Goal: Task Accomplishment & Management: Manage account settings

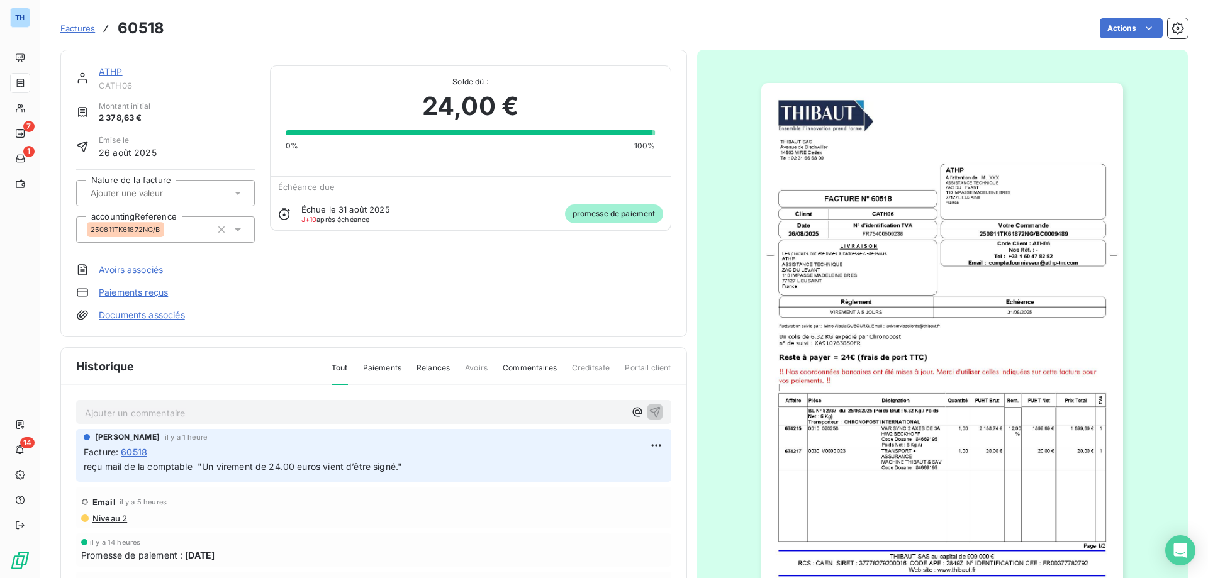
scroll to position [82, 0]
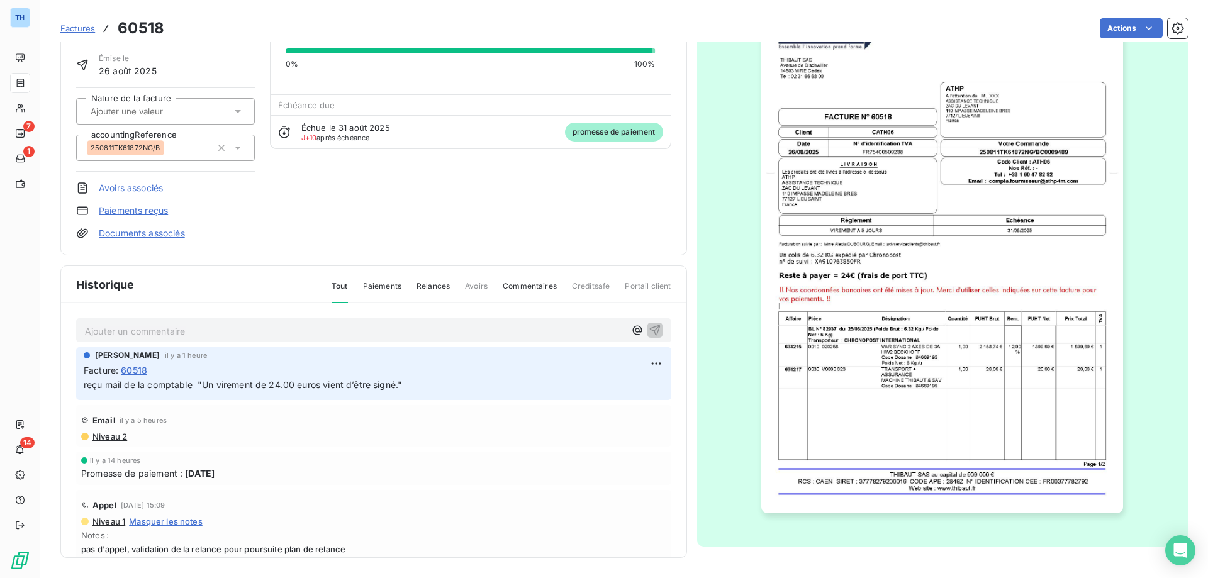
click at [82, 26] on span "Factures" at bounding box center [77, 28] width 35 height 10
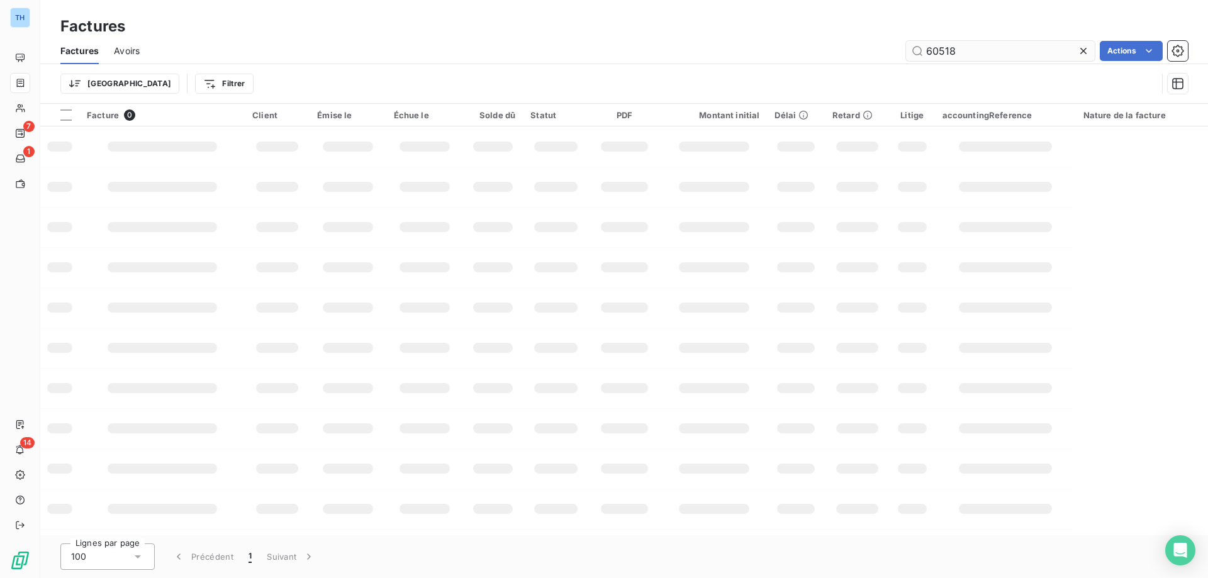
click at [973, 53] on input "60518" at bounding box center [1000, 51] width 189 height 20
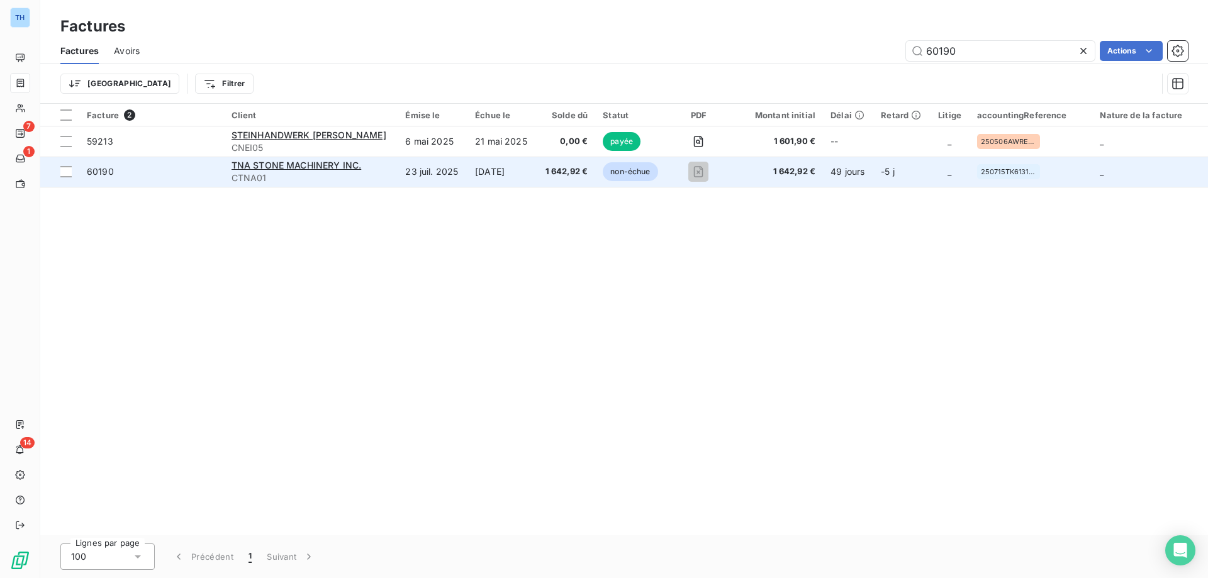
type input "60190"
click at [441, 169] on td "23 juil. 2025" at bounding box center [433, 172] width 70 height 30
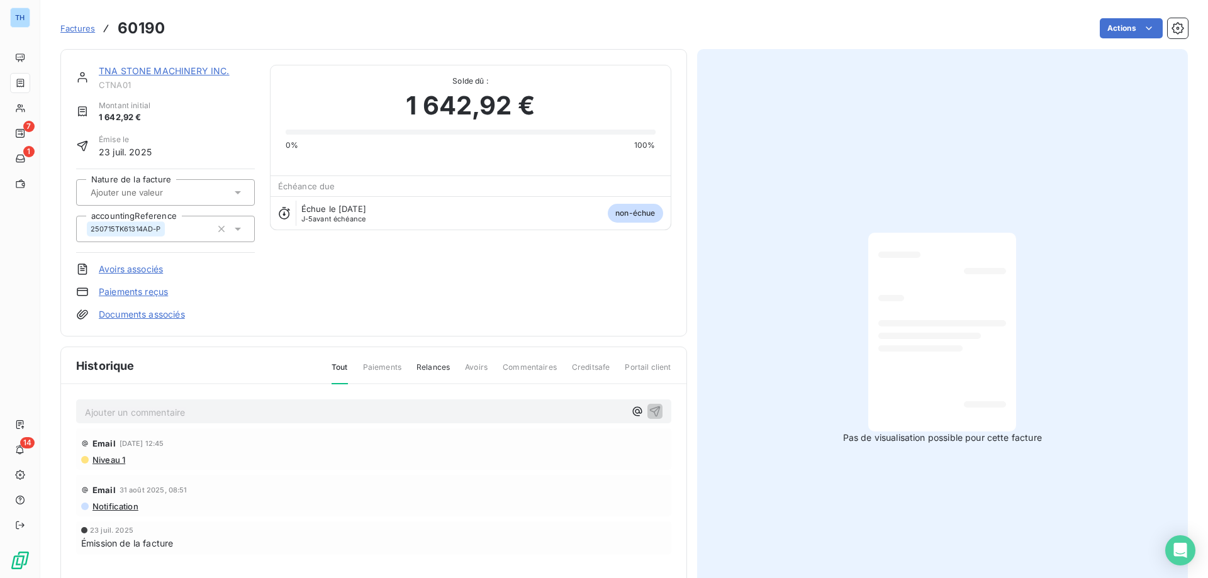
click at [164, 410] on p "Ajouter un commentaire ﻿" at bounding box center [355, 413] width 540 height 16
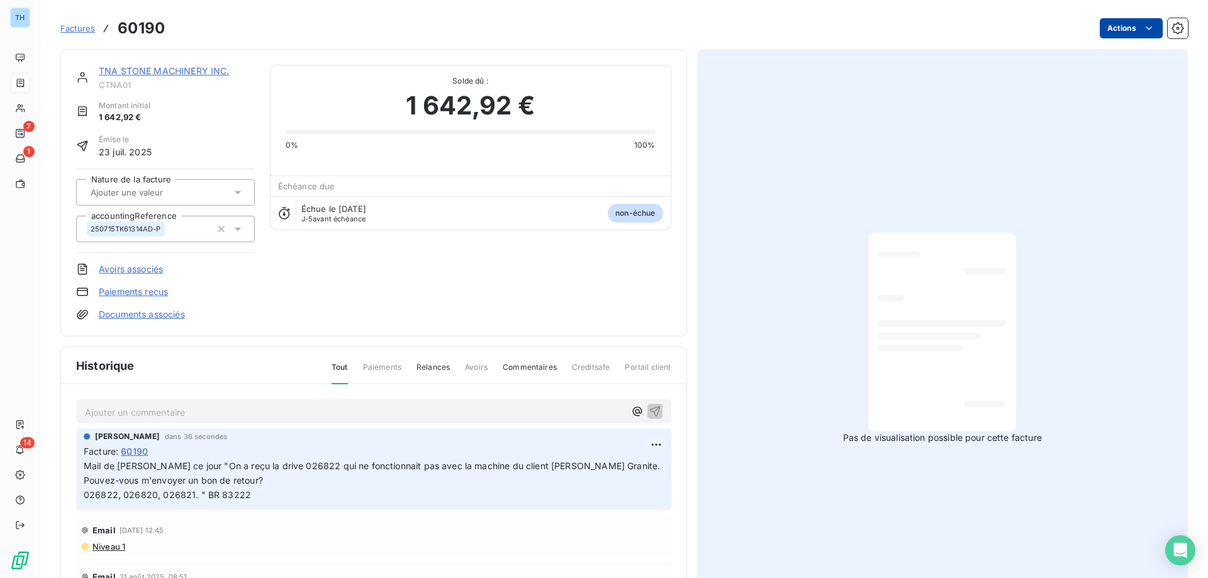
click at [1121, 28] on html "TH 7 1 14 Factures 60190 Actions TNA STONE MACHINERY INC. CTNA01 Montant initia…" at bounding box center [604, 289] width 1208 height 578
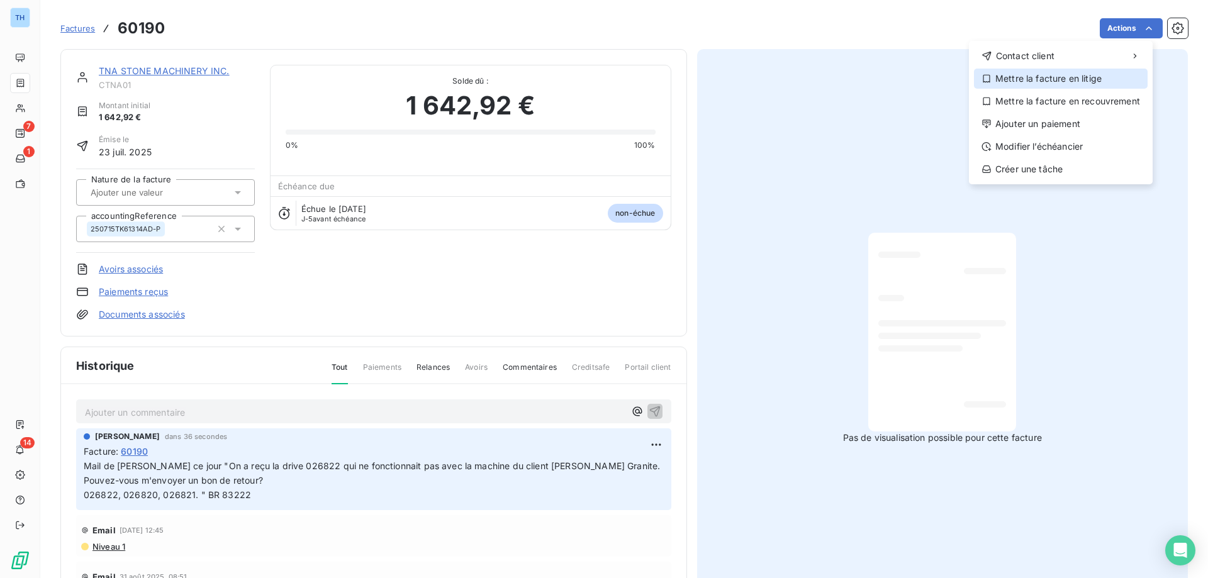
click at [1045, 78] on div "Mettre la facture en litige" at bounding box center [1061, 79] width 174 height 20
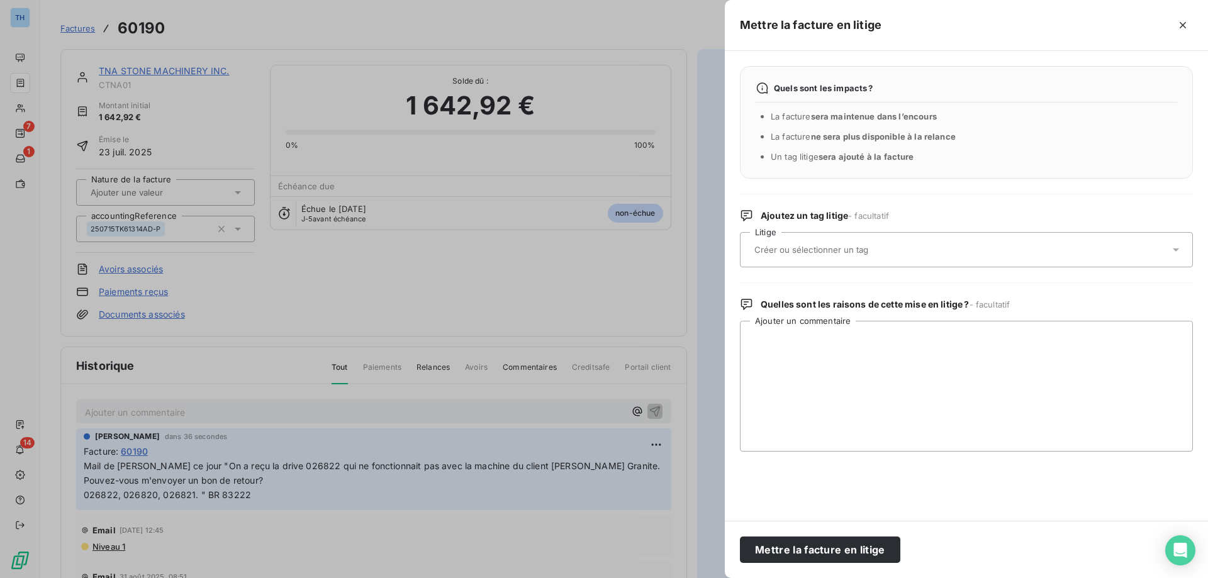
click at [812, 255] on input "text" at bounding box center [844, 249] width 183 height 11
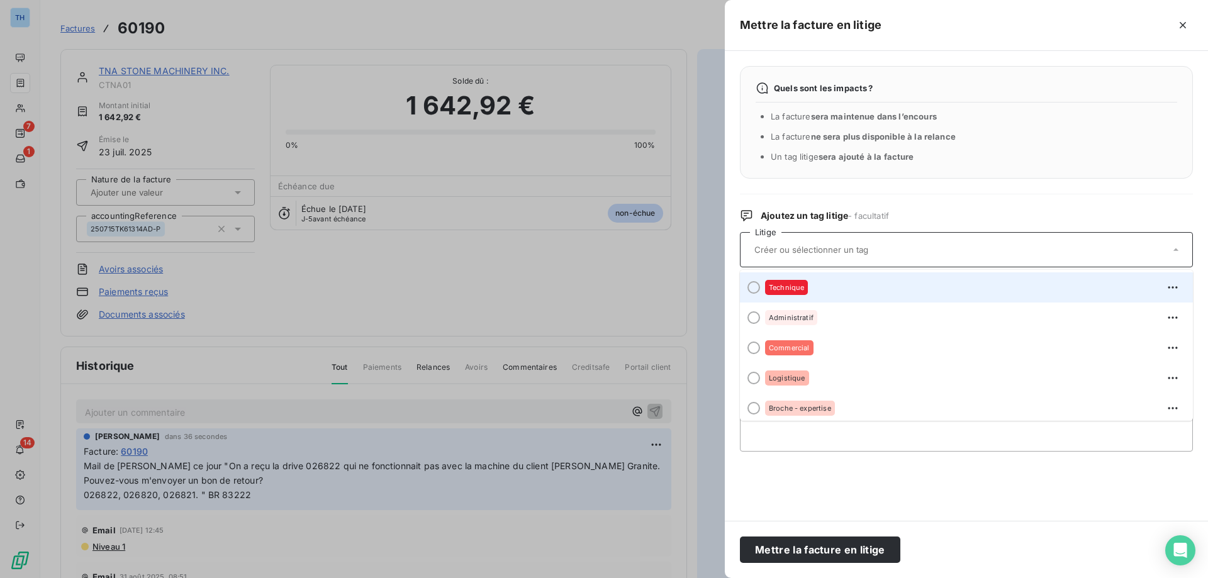
click at [838, 289] on div "Technique" at bounding box center [974, 288] width 418 height 20
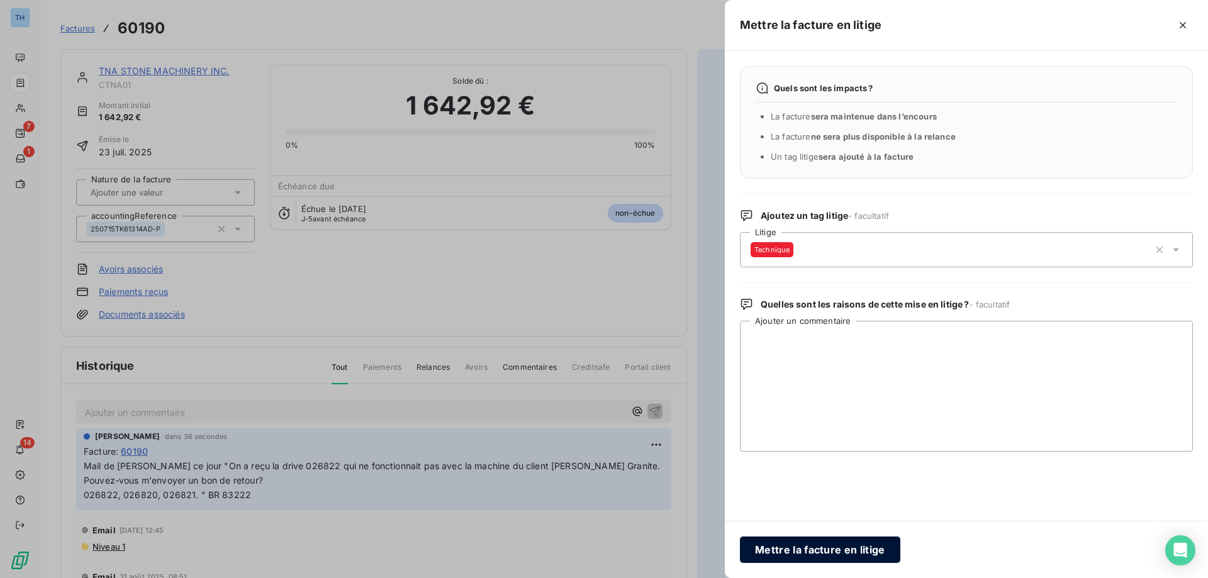
click at [824, 547] on button "Mettre la facture en litige" at bounding box center [820, 550] width 160 height 26
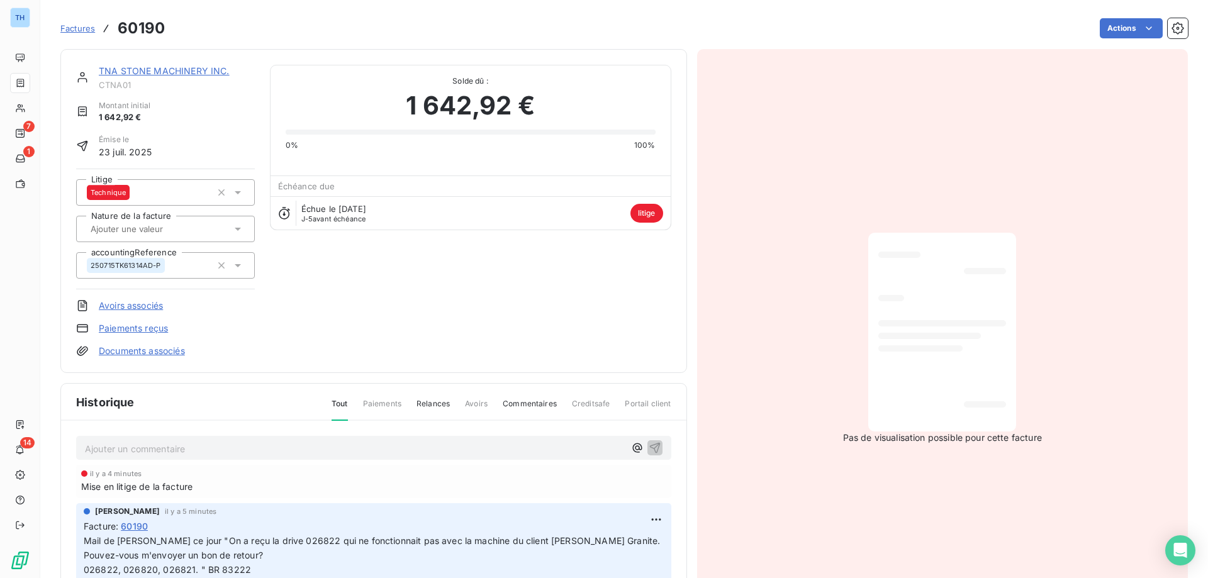
click at [125, 65] on div "TNA STONE MACHINERY INC." at bounding box center [177, 71] width 156 height 13
click at [155, 71] on link "TNA STONE MACHINERY INC." at bounding box center [164, 70] width 131 height 11
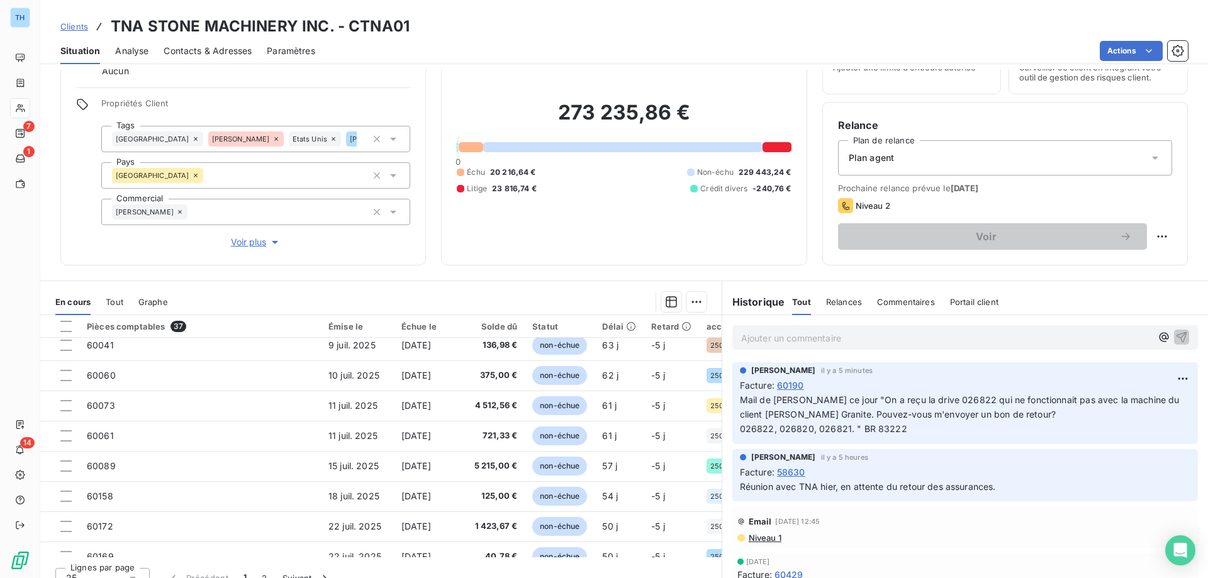
scroll to position [378, 0]
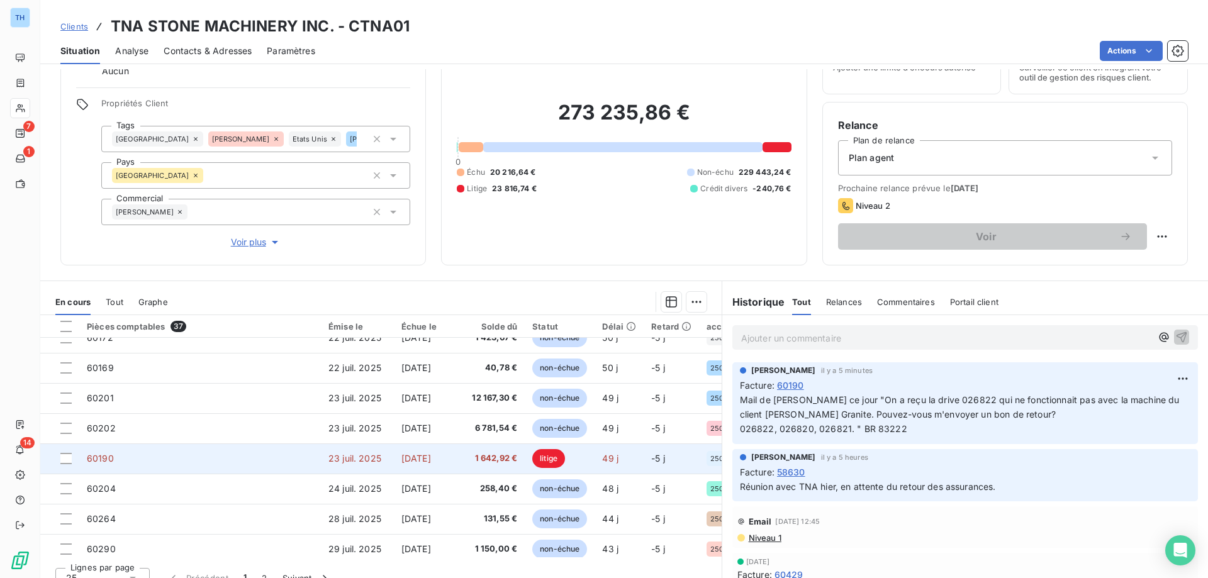
click at [194, 461] on td "60190" at bounding box center [200, 459] width 242 height 30
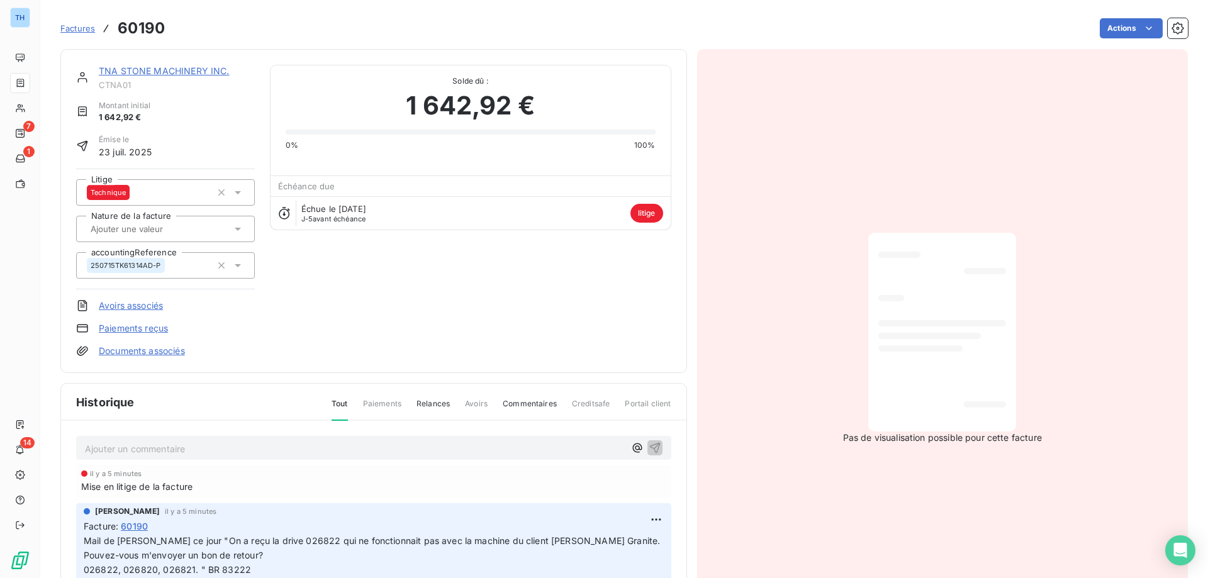
click at [137, 70] on link "TNA STONE MACHINERY INC." at bounding box center [164, 70] width 131 height 11
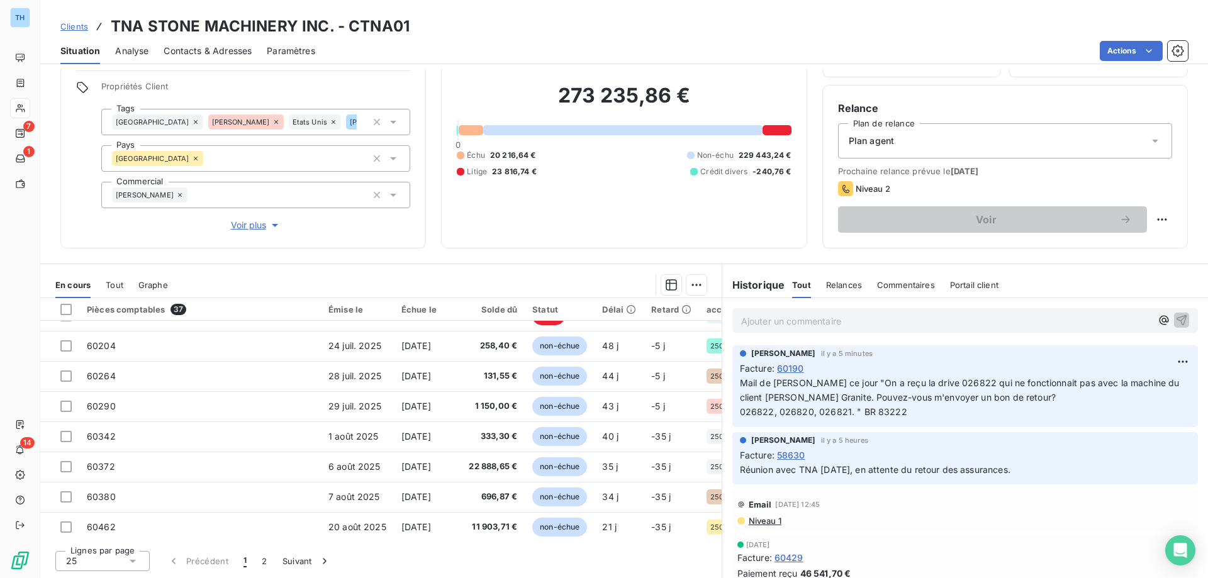
scroll to position [541, 0]
